Goal: Transaction & Acquisition: Purchase product/service

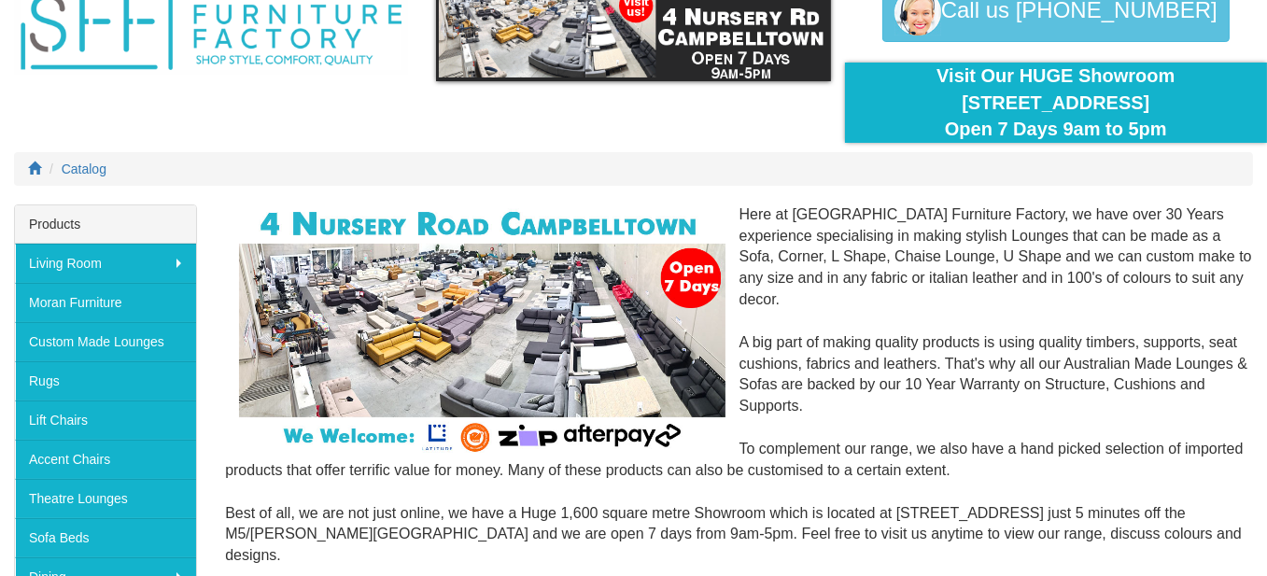
scroll to position [93, 0]
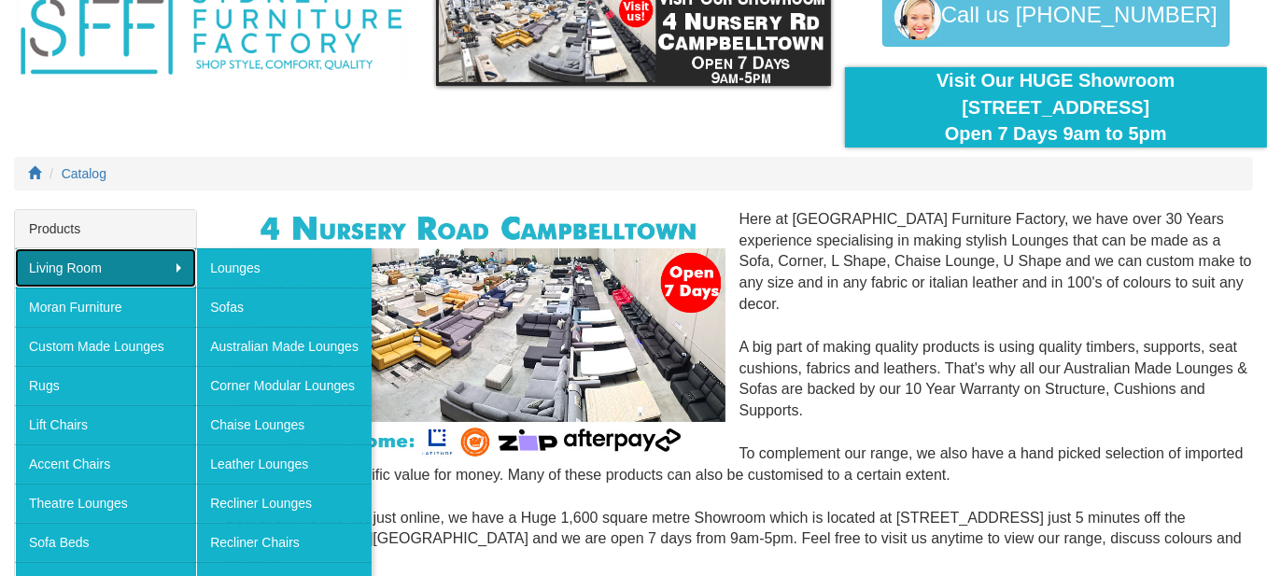
click at [170, 260] on link "Living Room" at bounding box center [105, 267] width 181 height 39
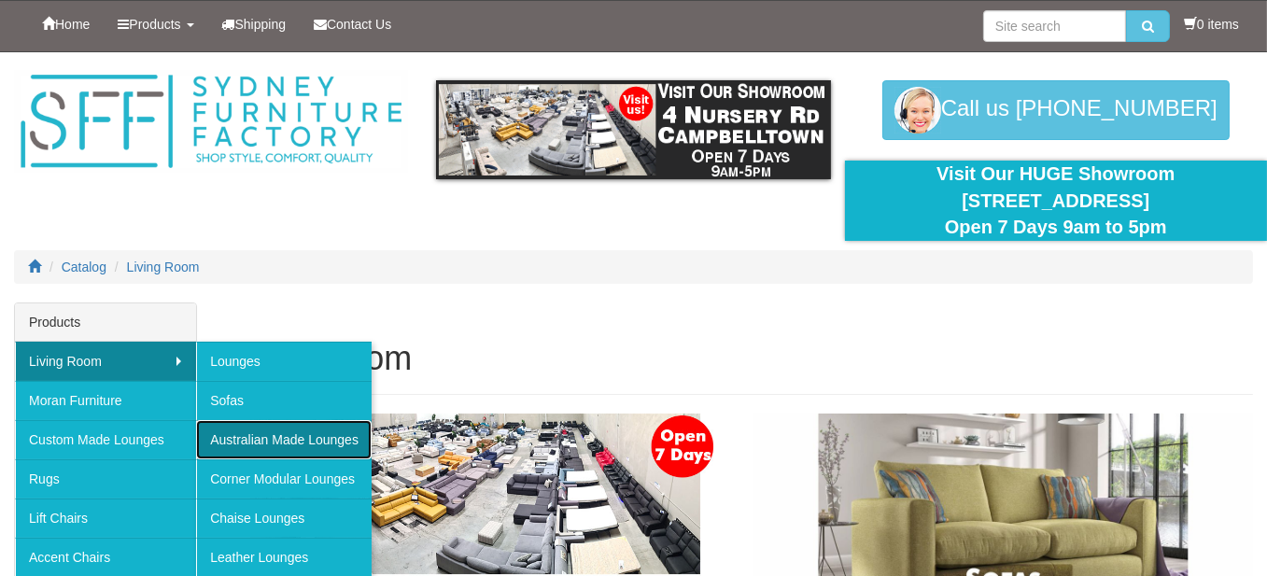
click at [280, 434] on link "Australian Made Lounges" at bounding box center [283, 439] width 175 height 39
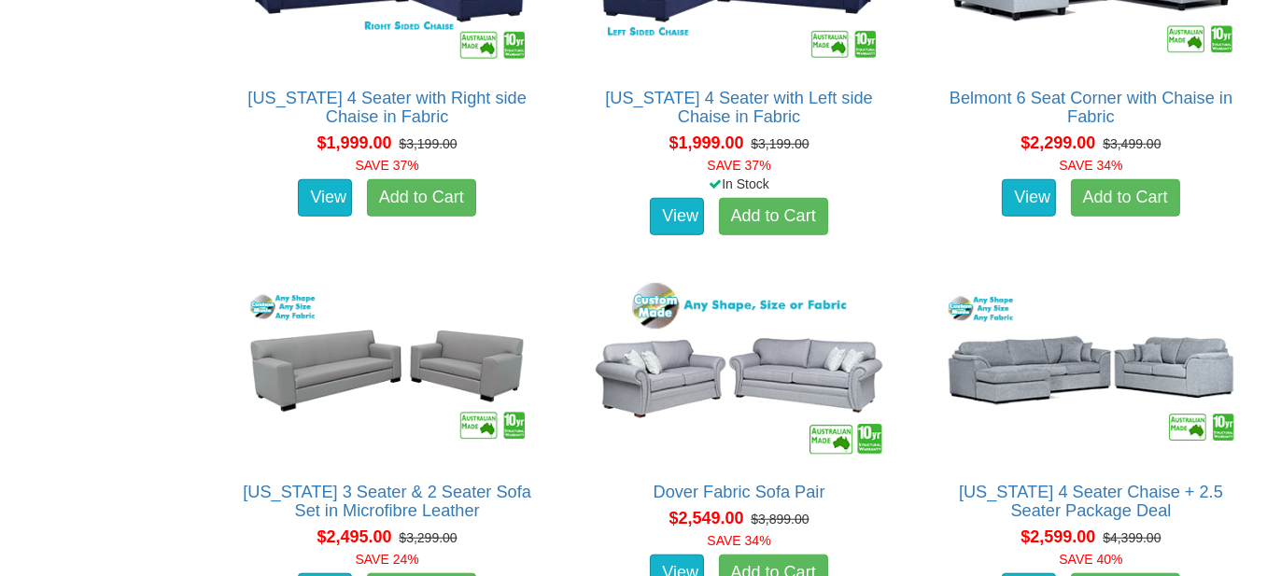
scroll to position [2147, 0]
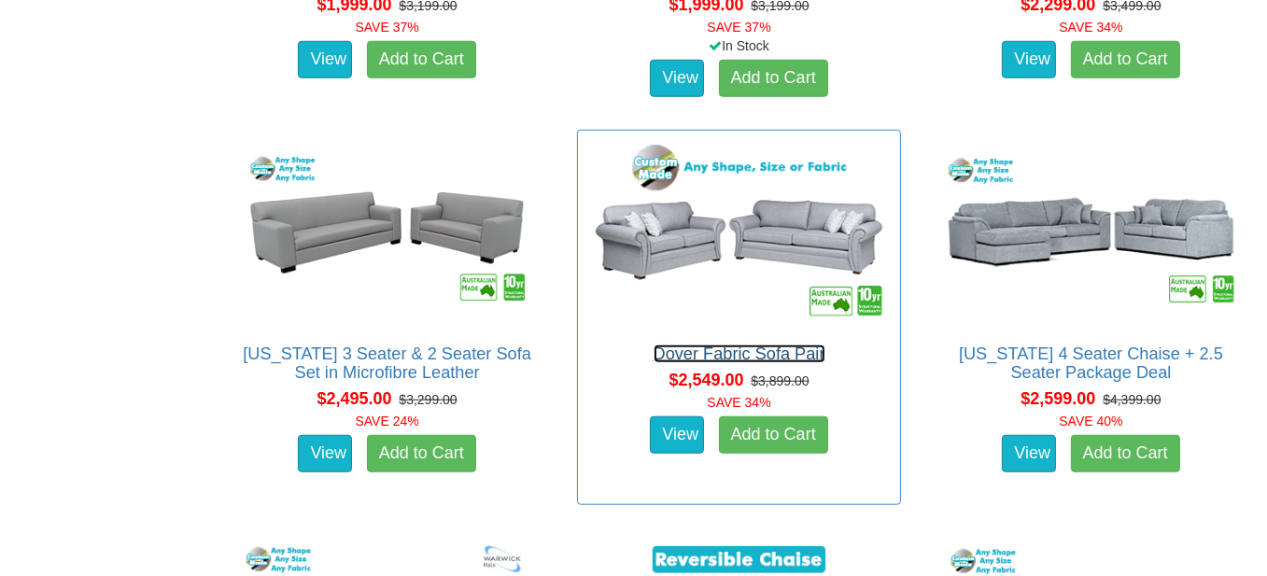
click at [737, 353] on link "Dover Fabric Sofa Pair" at bounding box center [739, 353] width 172 height 19
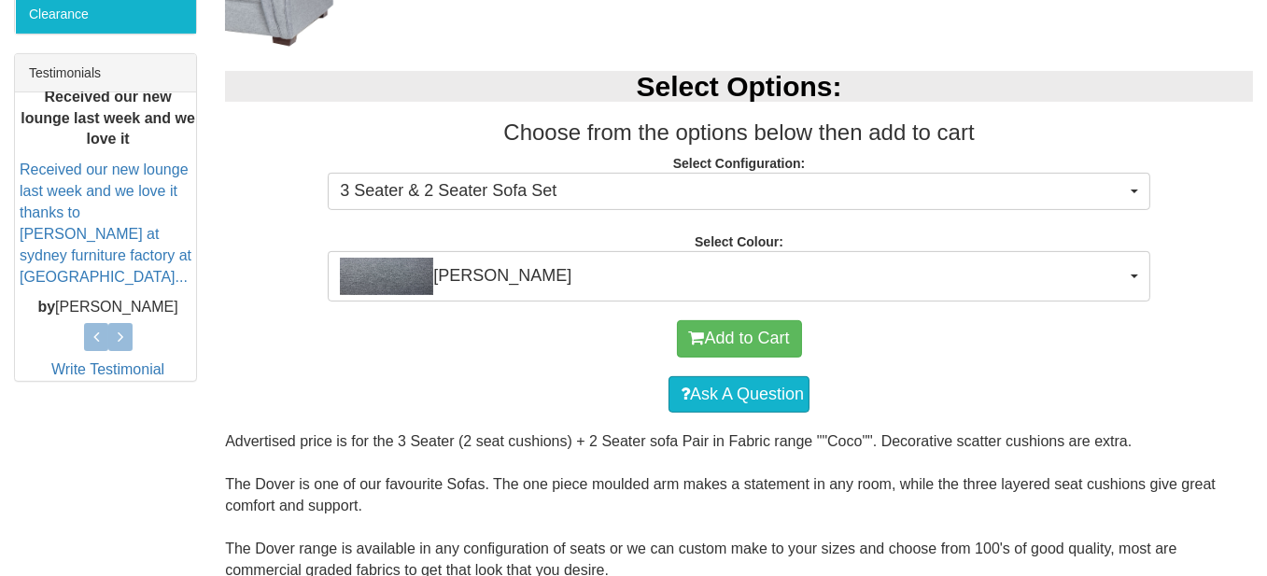
scroll to position [747, 0]
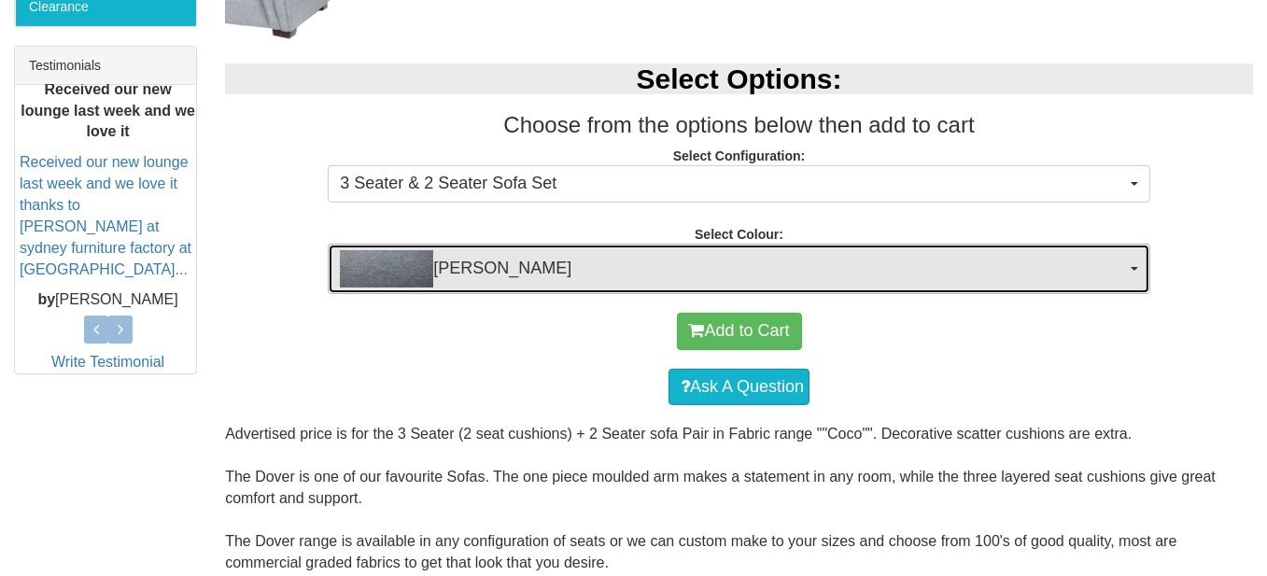
click at [1138, 267] on span "button" at bounding box center [1133, 269] width 7 height 4
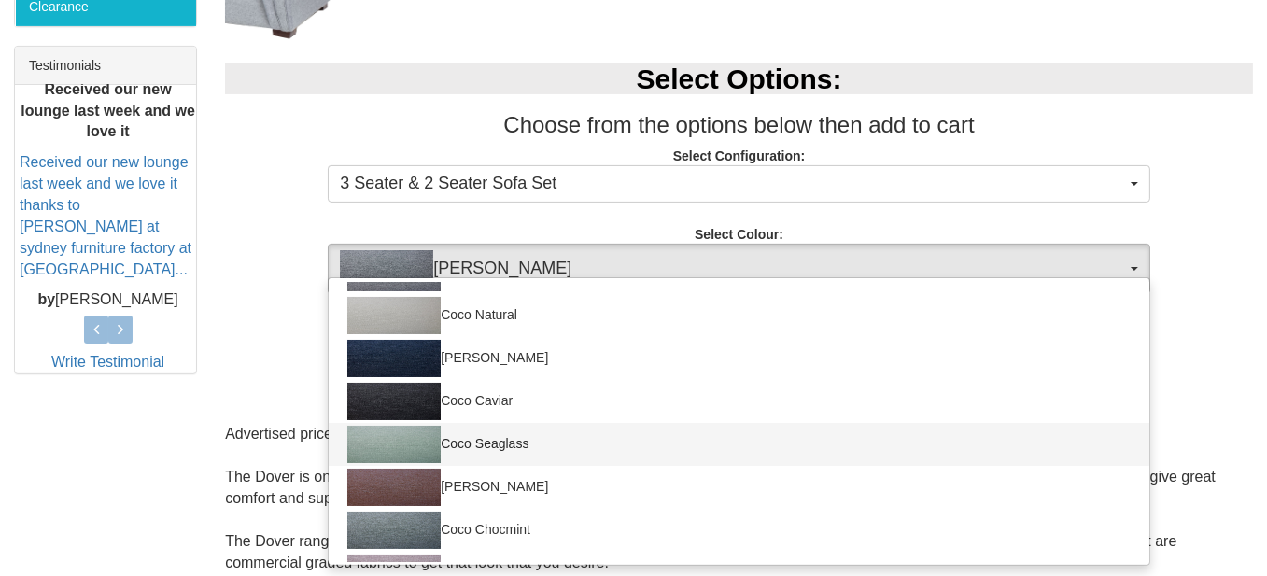
scroll to position [280, 0]
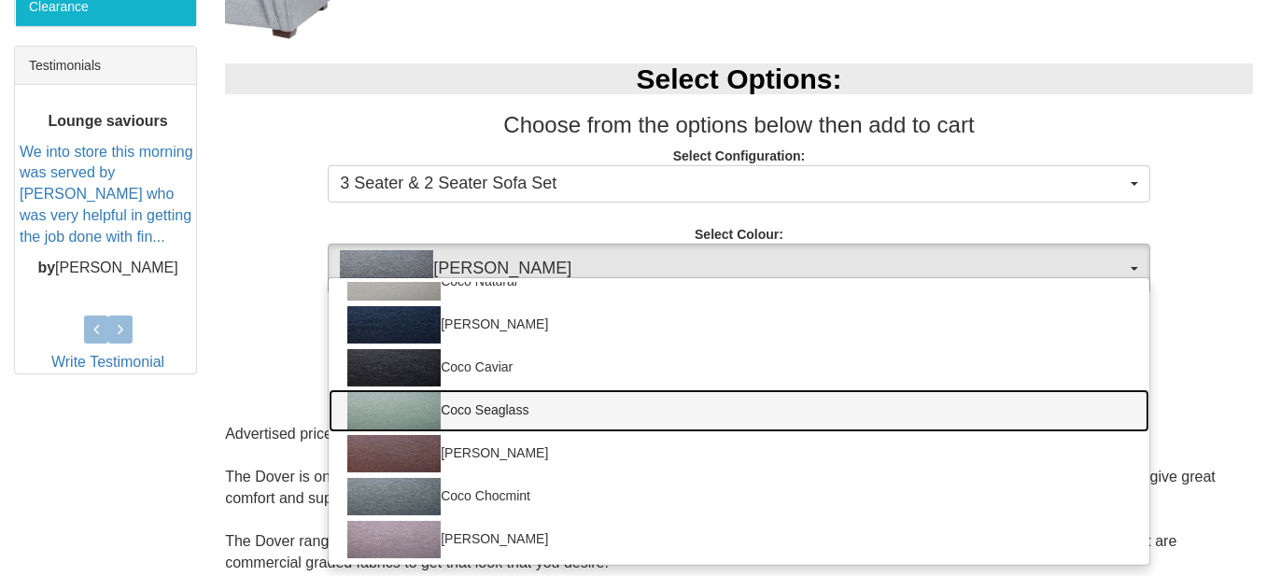
click at [401, 410] on img at bounding box center [393, 410] width 93 height 37
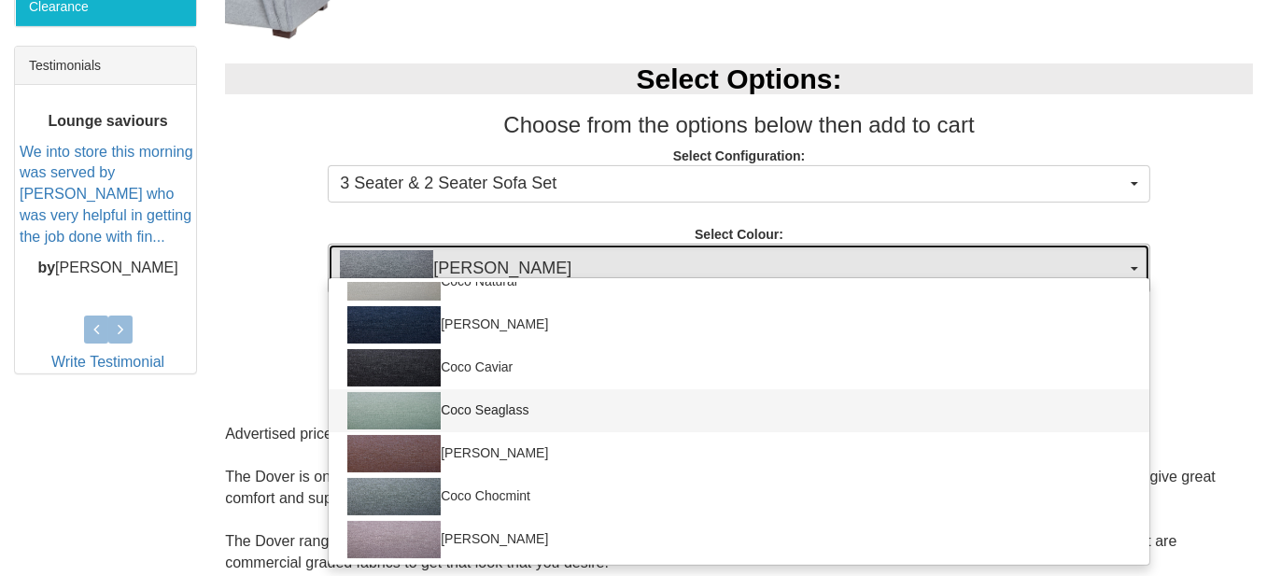
select select "169"
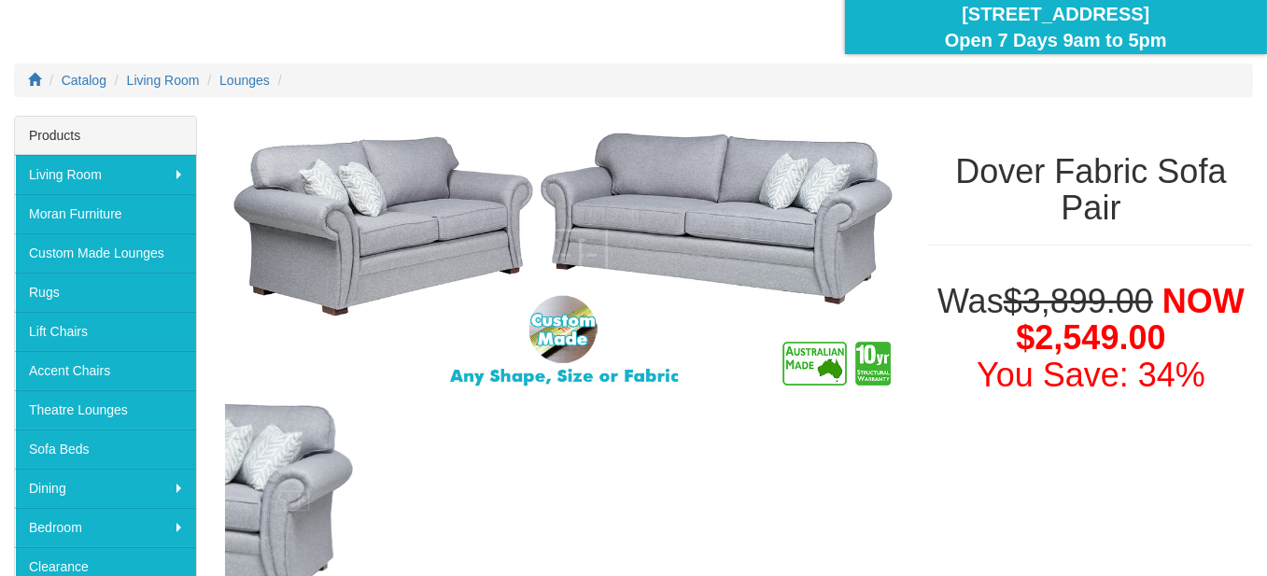
scroll to position [187, 0]
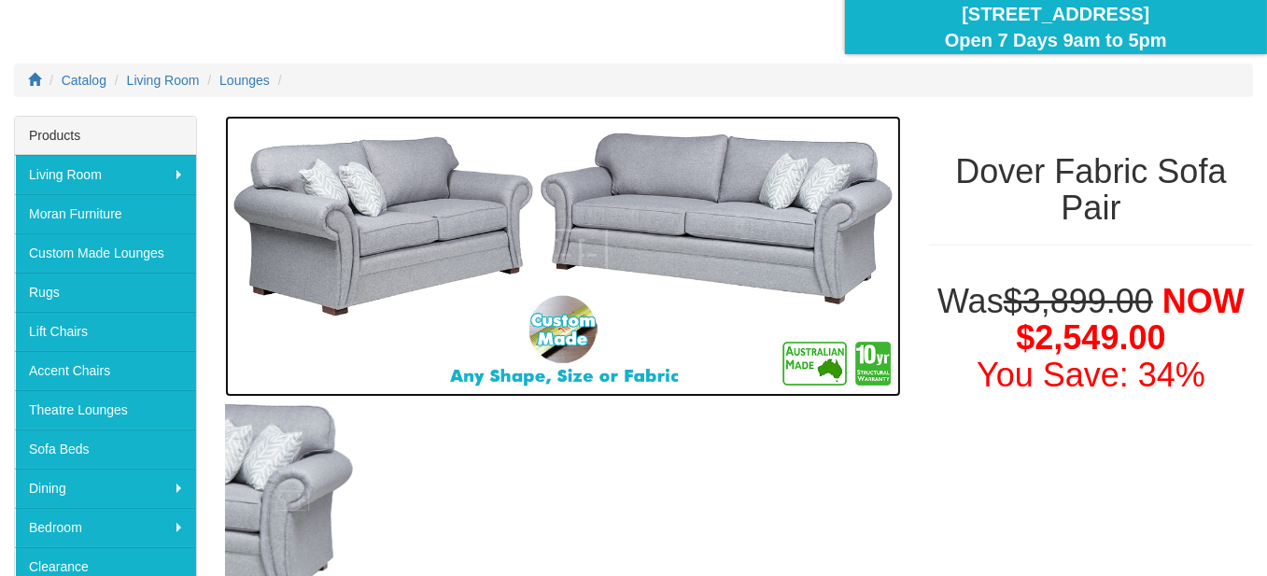
click at [763, 235] on img at bounding box center [563, 257] width 676 height 282
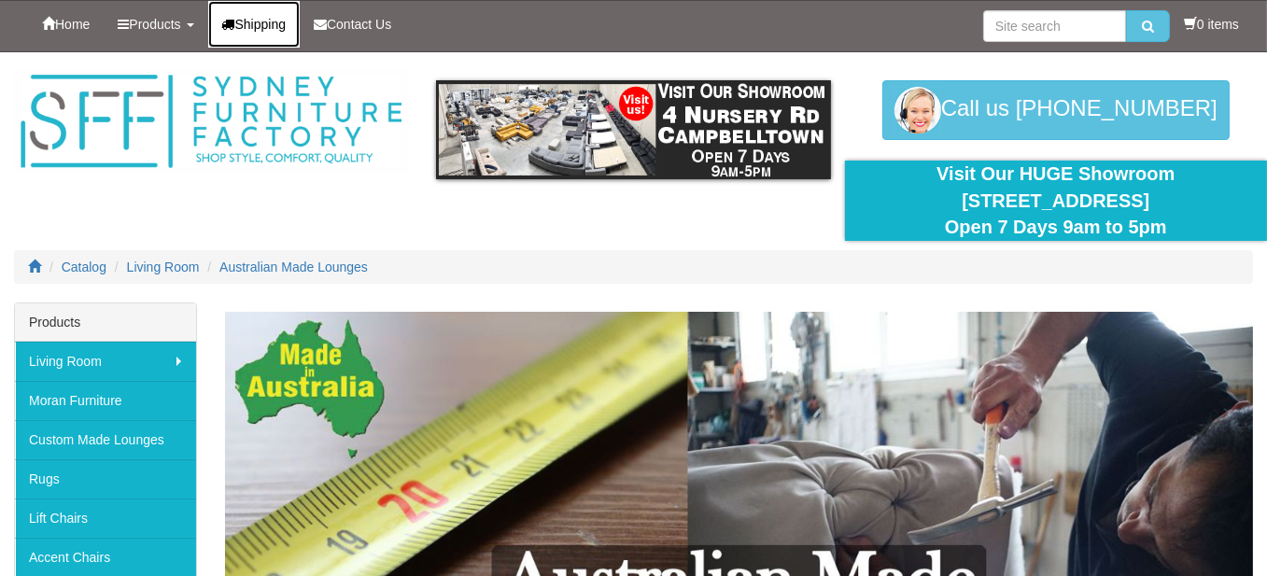
click at [276, 23] on span "Shipping" at bounding box center [260, 24] width 51 height 15
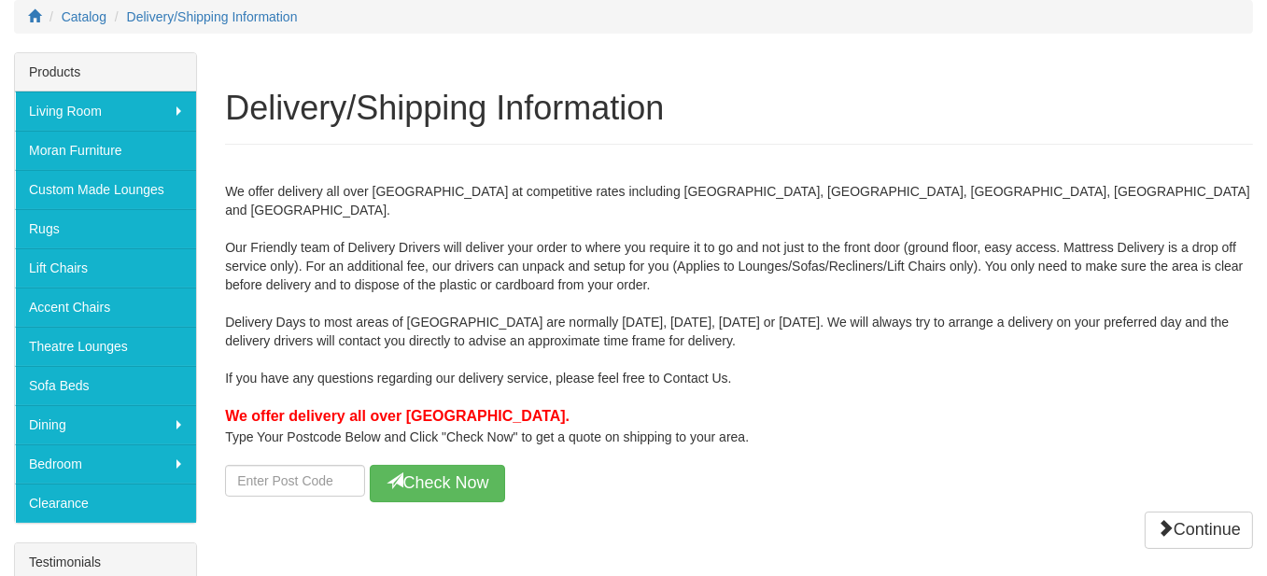
scroll to position [280, 0]
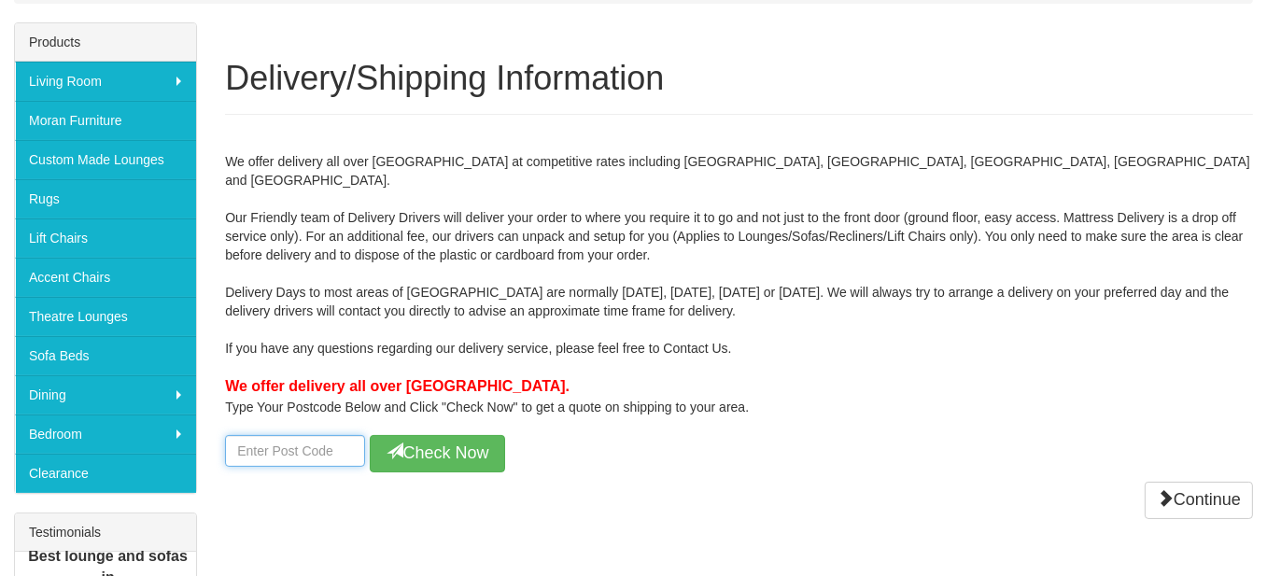
click at [254, 435] on input "number" at bounding box center [295, 451] width 140 height 32
type input "2518"
click at [439, 435] on button "Check Now" at bounding box center [437, 453] width 135 height 37
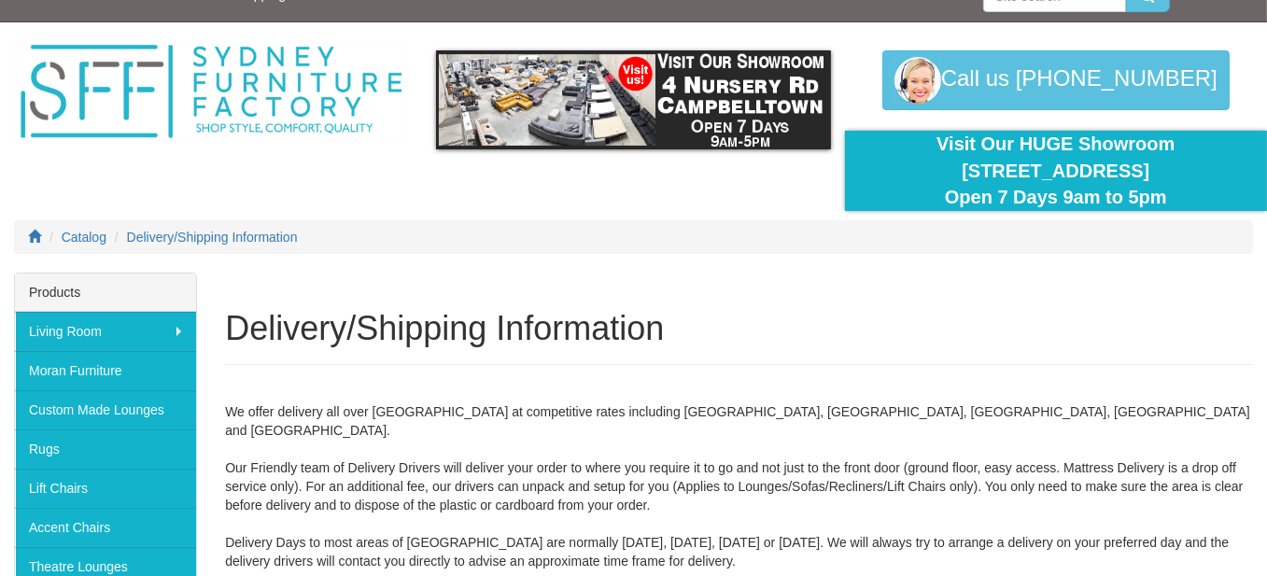
scroll to position [0, 0]
